Goal: Find specific page/section: Find specific page/section

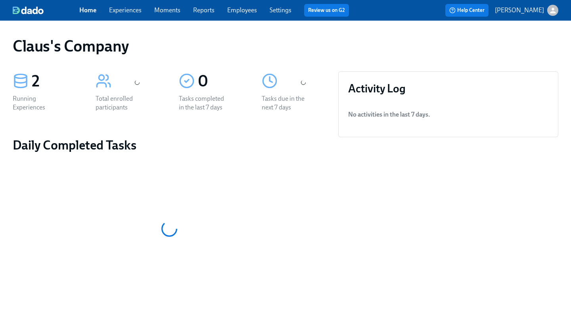
click at [553, 10] on icon "button" at bounding box center [553, 11] width 6 height 6
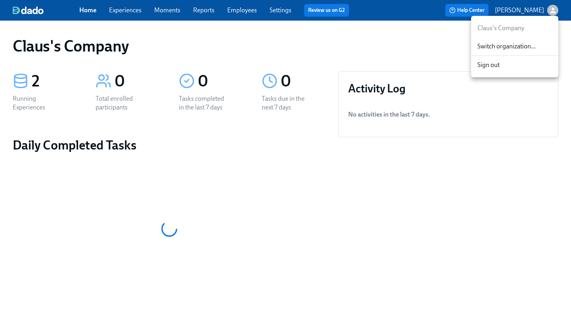
click at [513, 42] on span "Switch organization..." at bounding box center [514, 46] width 75 height 9
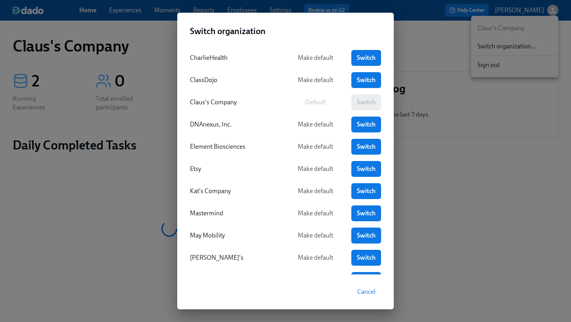
click at [366, 237] on span "Switch" at bounding box center [366, 236] width 19 height 8
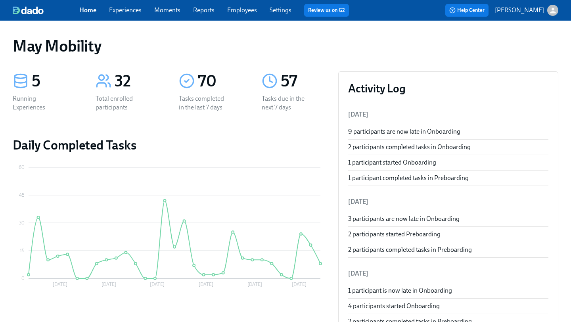
click at [122, 13] on link "Experiences" at bounding box center [125, 10] width 33 height 8
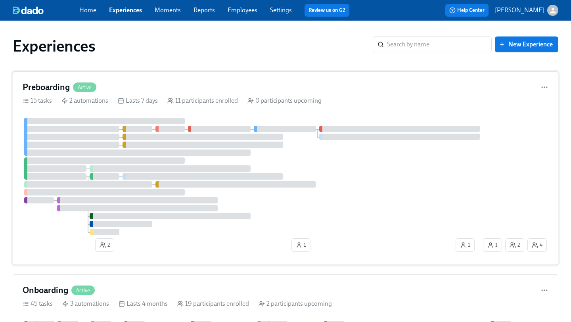
click at [216, 88] on div "Preboarding Active" at bounding box center [286, 87] width 526 height 12
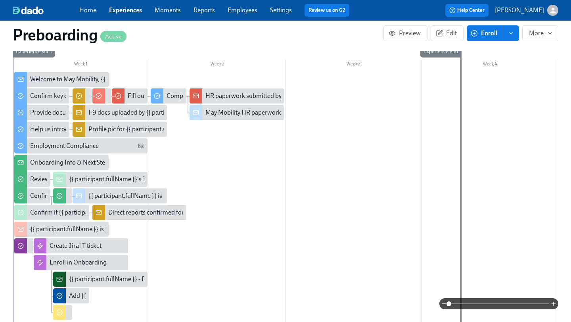
scroll to position [253, 0]
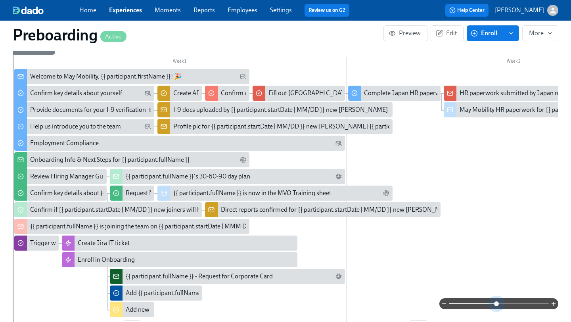
click at [496, 303] on span at bounding box center [499, 303] width 100 height 11
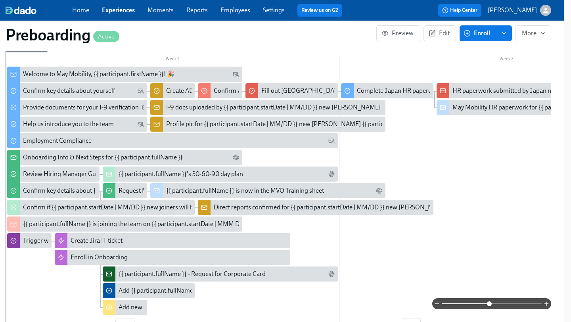
scroll to position [172, 7]
